Goal: Task Accomplishment & Management: Use online tool/utility

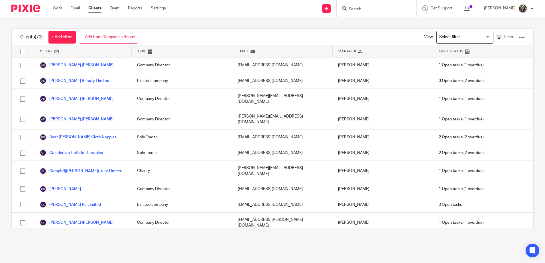
click at [362, 13] on div at bounding box center [376, 8] width 80 height 17
click at [361, 8] on input "Search" at bounding box center [373, 9] width 51 height 5
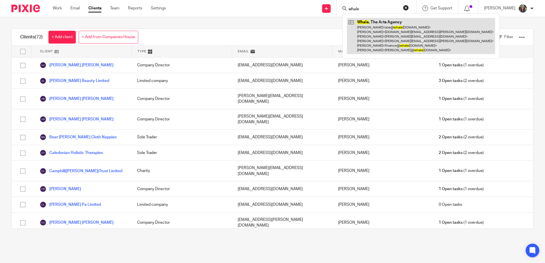
type input "whale"
click at [376, 26] on link at bounding box center [421, 36] width 148 height 36
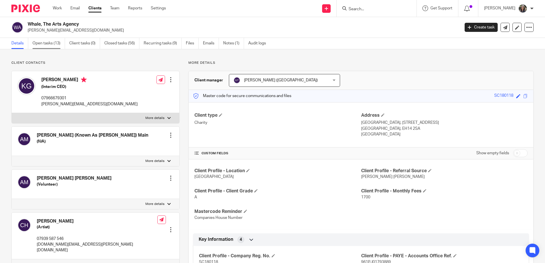
click at [55, 41] on link "Open tasks (13)" at bounding box center [48, 43] width 32 height 11
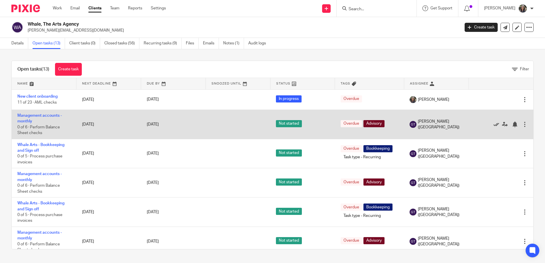
click at [493, 124] on icon at bounding box center [496, 125] width 6 height 6
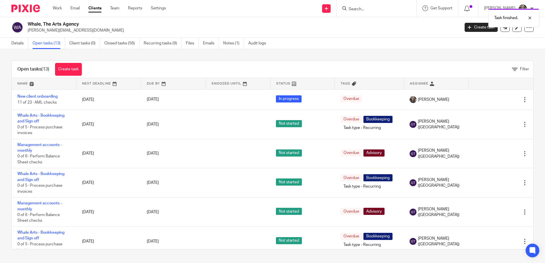
click at [493, 124] on icon at bounding box center [496, 125] width 6 height 6
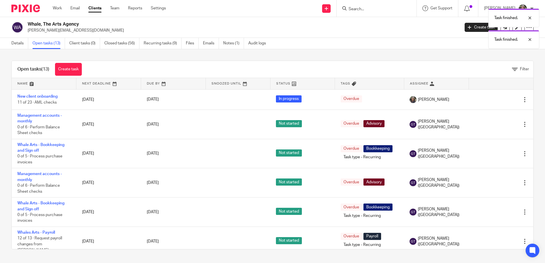
click at [493, 124] on icon at bounding box center [496, 125] width 6 height 6
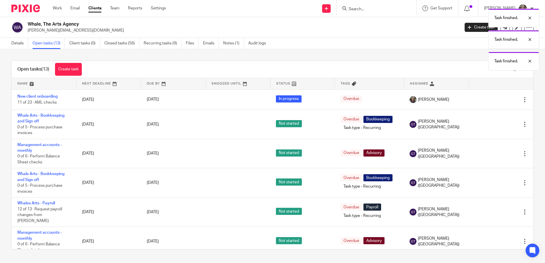
click at [493, 124] on icon at bounding box center [496, 125] width 6 height 6
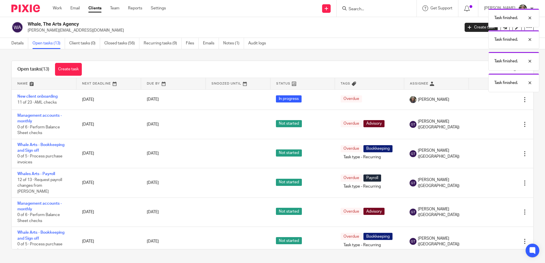
click at [493, 124] on icon at bounding box center [496, 125] width 6 height 6
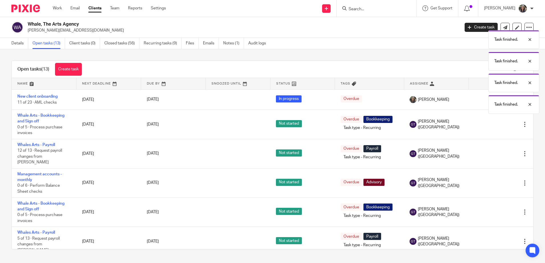
click at [493, 124] on icon at bounding box center [496, 125] width 6 height 6
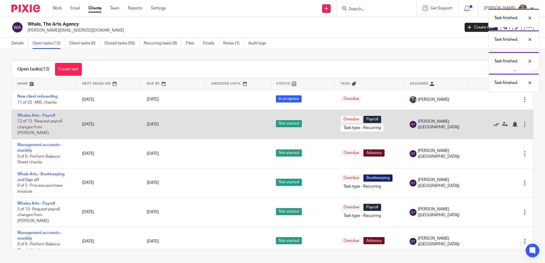
click at [493, 122] on icon at bounding box center [496, 125] width 6 height 6
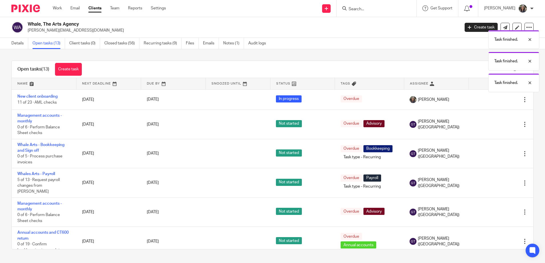
click at [493, 122] on icon at bounding box center [496, 125] width 6 height 6
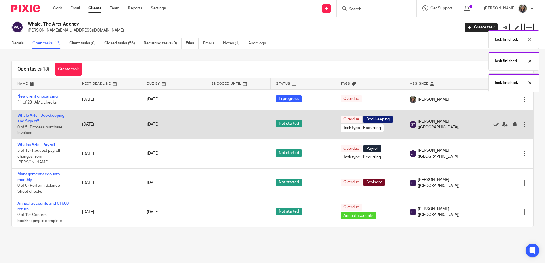
click at [483, 122] on div at bounding box center [498, 125] width 48 height 6
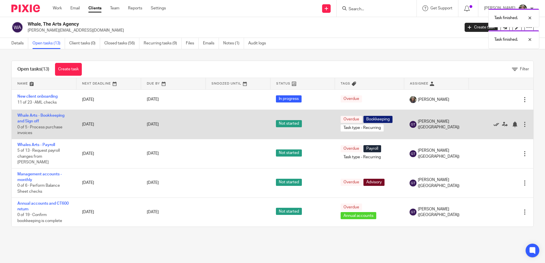
click at [493, 123] on icon at bounding box center [496, 125] width 6 height 6
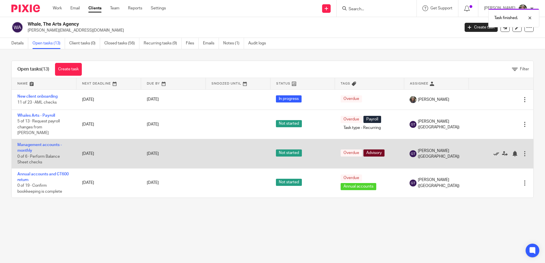
click at [493, 151] on icon at bounding box center [496, 154] width 6 height 6
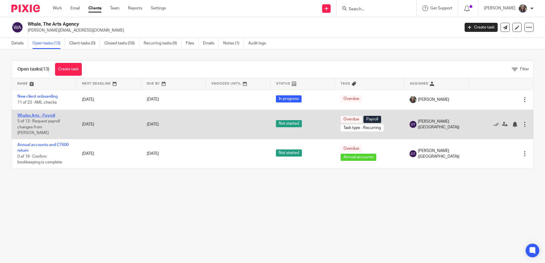
click at [47, 117] on link "Whales Arts - Payroll" at bounding box center [36, 116] width 38 height 4
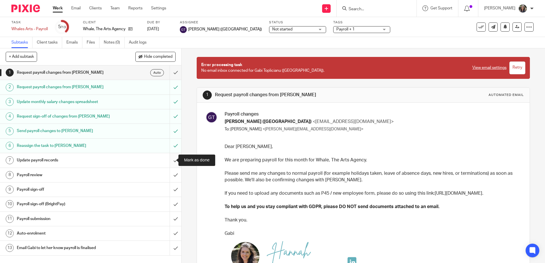
click at [171, 160] on input "submit" at bounding box center [90, 160] width 181 height 14
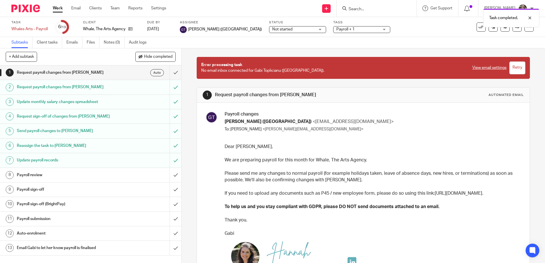
click at [153, 177] on div "Payroll review" at bounding box center [90, 175] width 147 height 9
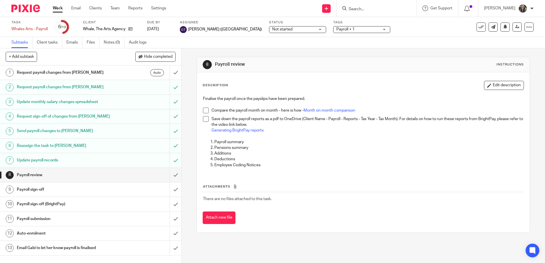
click at [206, 111] on span at bounding box center [206, 111] width 6 height 6
click at [205, 119] on span at bounding box center [206, 119] width 6 height 6
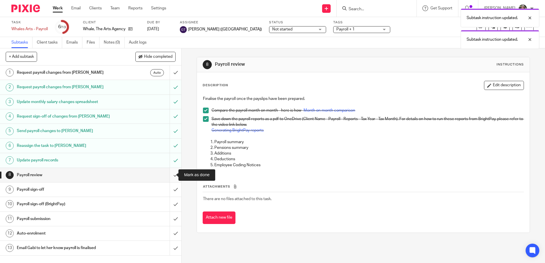
click at [169, 174] on input "submit" at bounding box center [90, 175] width 181 height 14
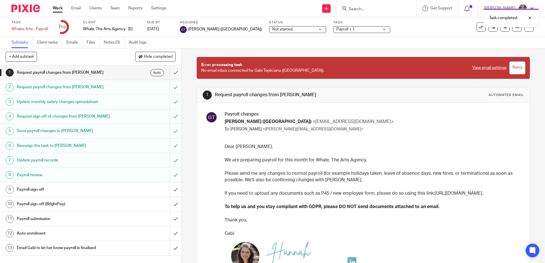
click at [155, 192] on div "Payroll sign-off" at bounding box center [90, 189] width 147 height 9
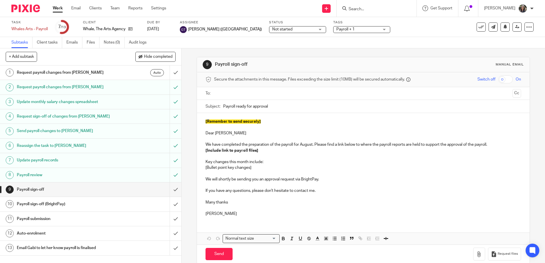
click at [201, 122] on div "[Remember to send securely] Dear [PERSON_NAME] We have completed the preparatio…" at bounding box center [363, 167] width 332 height 108
drag, startPoint x: 202, startPoint y: 121, endPoint x: 221, endPoint y: 129, distance: 20.3
click at [221, 129] on div "[Remember to send securely] Dear [PERSON_NAME] We have completed the preparatio…" at bounding box center [363, 167] width 332 height 108
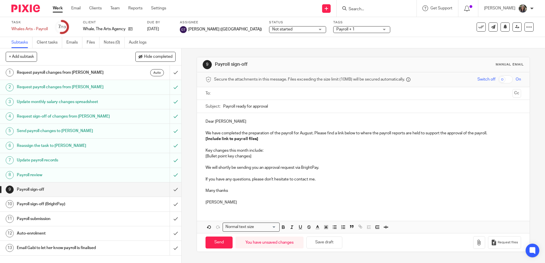
click at [221, 90] on ul at bounding box center [362, 93] width 297 height 9
click at [221, 93] on input "text" at bounding box center [363, 93] width 294 height 7
drag, startPoint x: 202, startPoint y: 140, endPoint x: 270, endPoint y: 140, distance: 67.8
click at [270, 140] on div "Dear [PERSON_NAME] We have completed the preparation of the payroll for August.…" at bounding box center [363, 162] width 332 height 97
drag, startPoint x: 204, startPoint y: 158, endPoint x: 258, endPoint y: 156, distance: 54.7
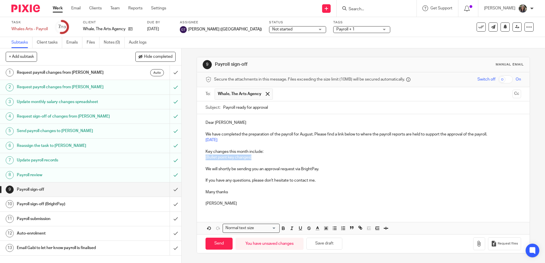
click at [258, 156] on p "[Bullet point key changes]" at bounding box center [362, 158] width 315 height 6
click at [259, 158] on p "[PERSON_NAME] set up on the payroll system - please" at bounding box center [362, 158] width 315 height 6
click at [334, 228] on line "button" at bounding box center [335, 228] width 3 height 0
click at [309, 158] on p "[PERSON_NAME] set up on the payroll system - please" at bounding box center [369, 158] width 304 height 6
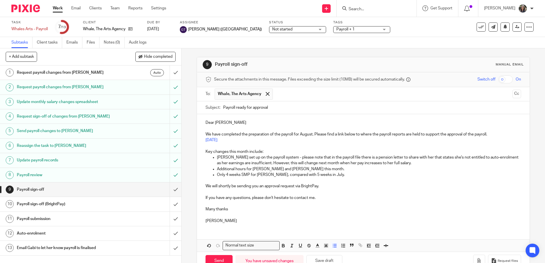
scroll to position [16, 0]
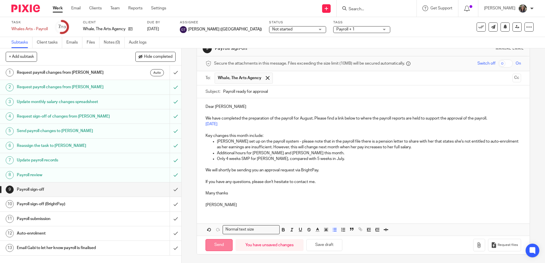
click at [223, 244] on input "Send" at bounding box center [218, 245] width 27 height 12
type input "Sent"
